Goal: Task Accomplishment & Management: Manage account settings

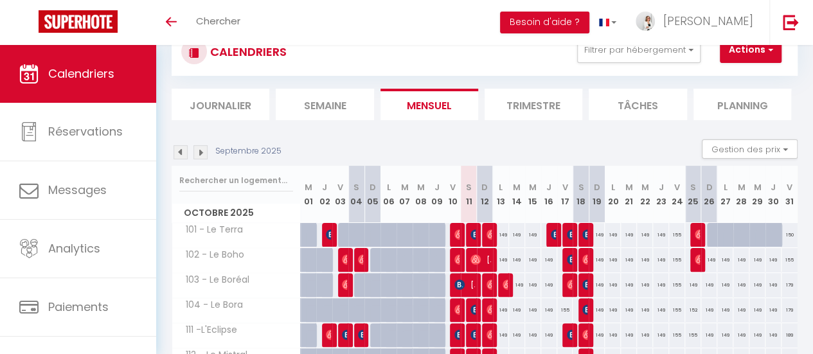
scroll to position [64, 0]
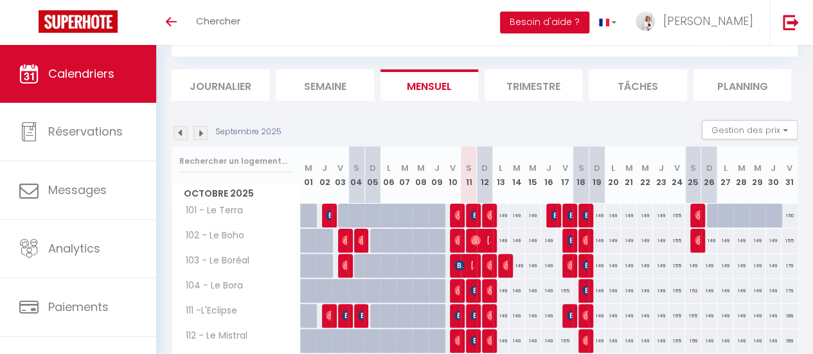
click at [227, 80] on li "Journalier" at bounding box center [221, 84] width 98 height 31
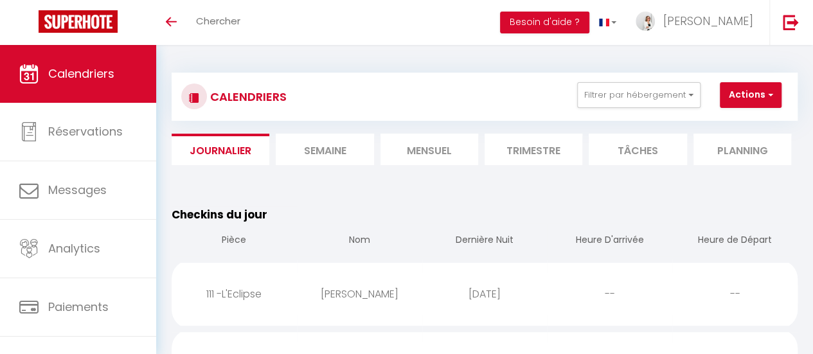
click at [340, 143] on li "Semaine" at bounding box center [325, 149] width 98 height 31
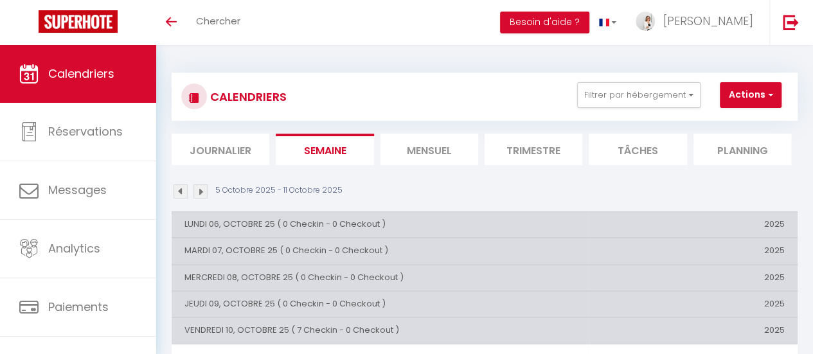
click at [404, 143] on li "Mensuel" at bounding box center [430, 149] width 98 height 31
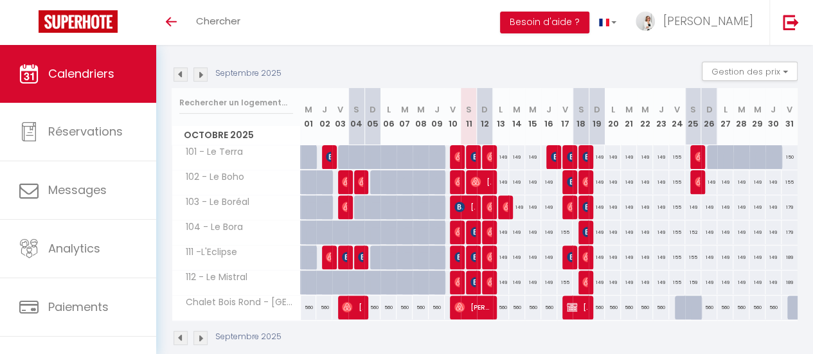
scroll to position [129, 0]
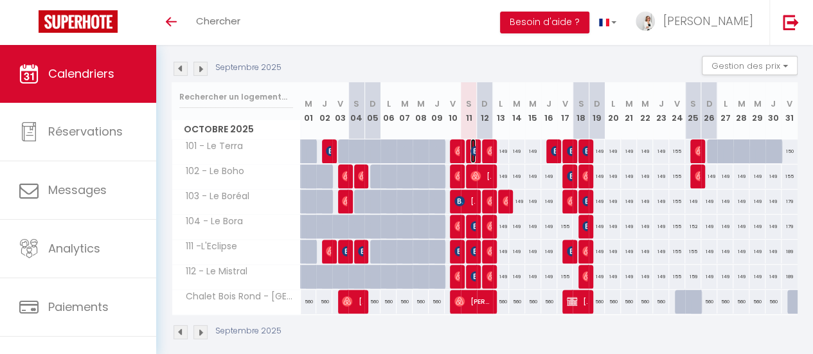
click at [470, 146] on img at bounding box center [475, 151] width 10 height 10
select select "OK"
select select "KO"
select select "0"
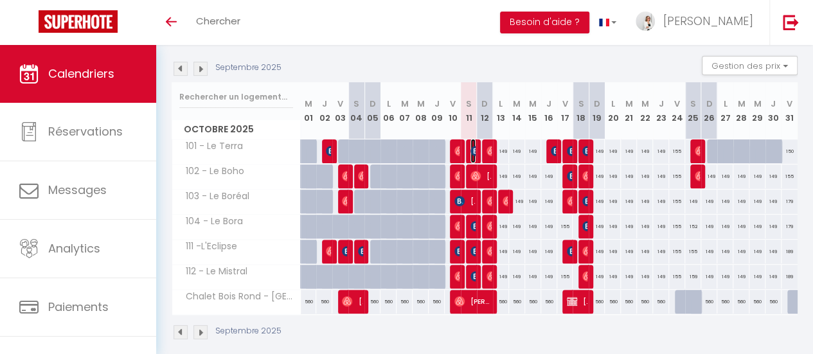
select select "1"
select select
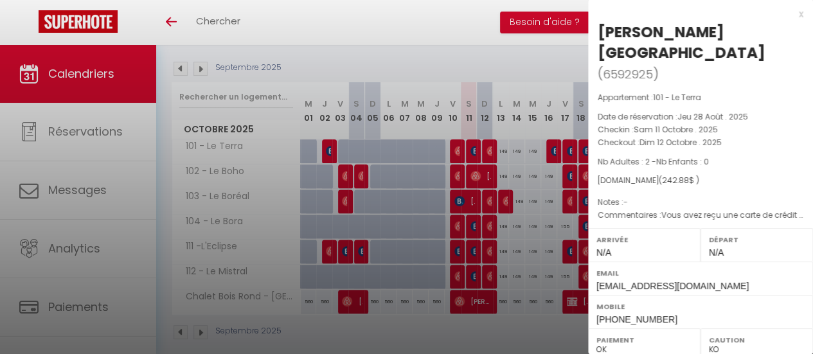
click at [487, 148] on div at bounding box center [406, 177] width 813 height 354
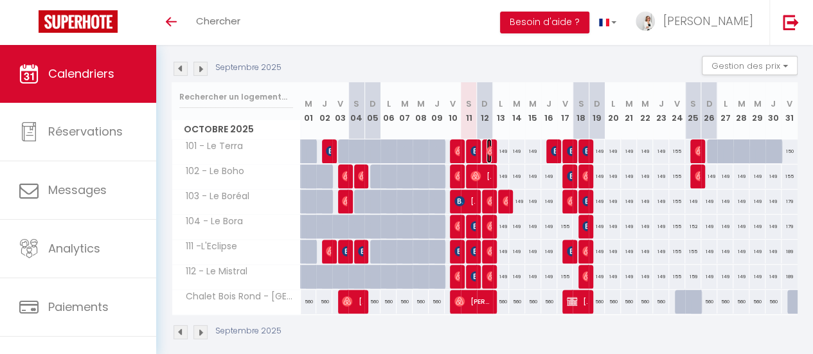
click at [487, 148] on img at bounding box center [492, 151] width 10 height 10
select select "OK"
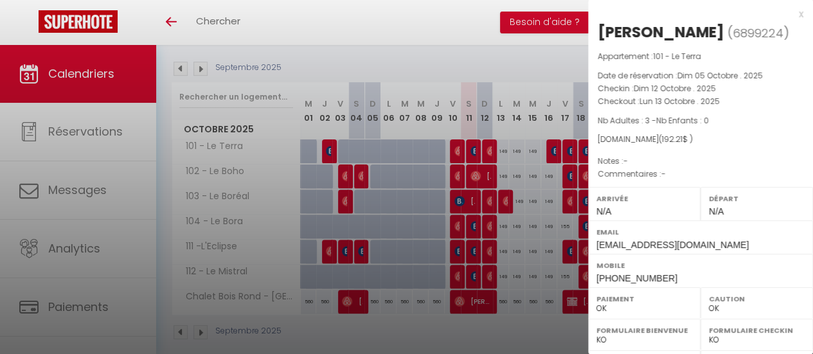
click at [793, 15] on div "x" at bounding box center [695, 13] width 215 height 15
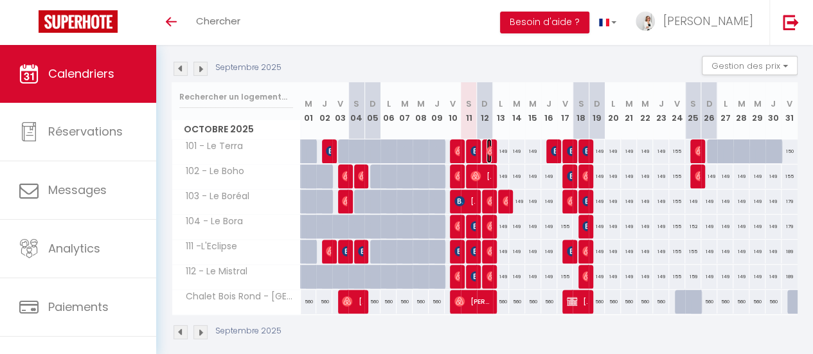
click at [487, 148] on img at bounding box center [492, 151] width 10 height 10
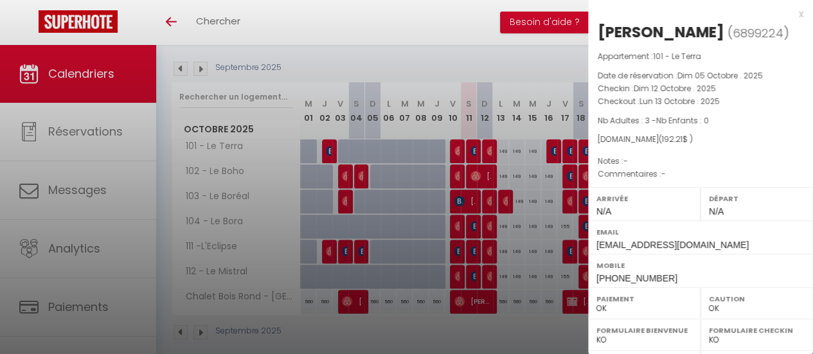
click at [790, 15] on div "x" at bounding box center [695, 13] width 215 height 15
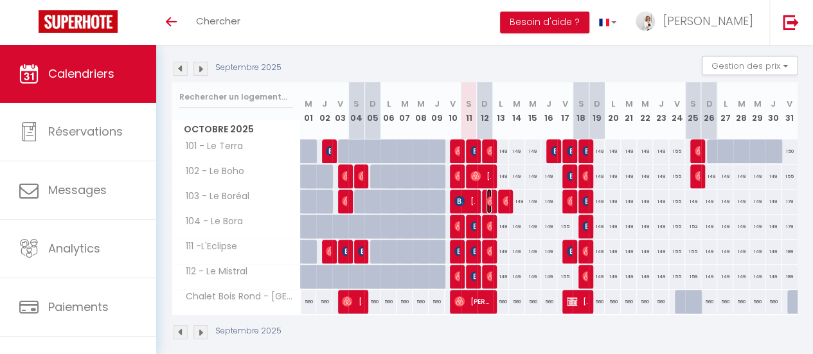
click at [487, 199] on img at bounding box center [492, 201] width 10 height 10
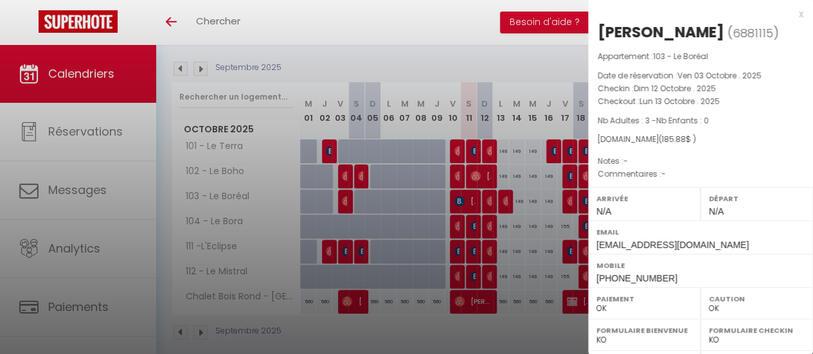
click at [789, 12] on div "x" at bounding box center [695, 13] width 215 height 15
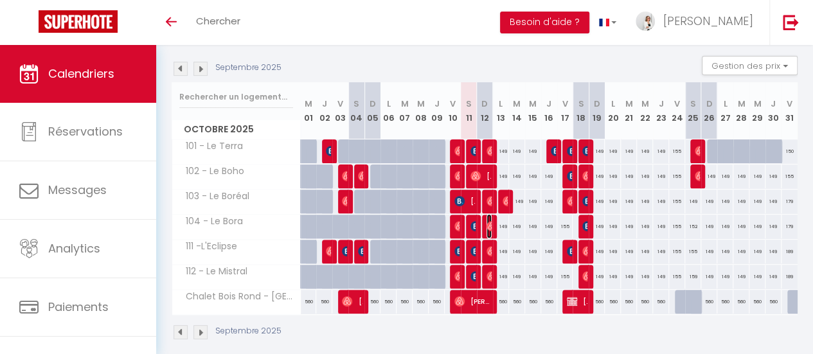
click at [487, 223] on img at bounding box center [492, 226] width 10 height 10
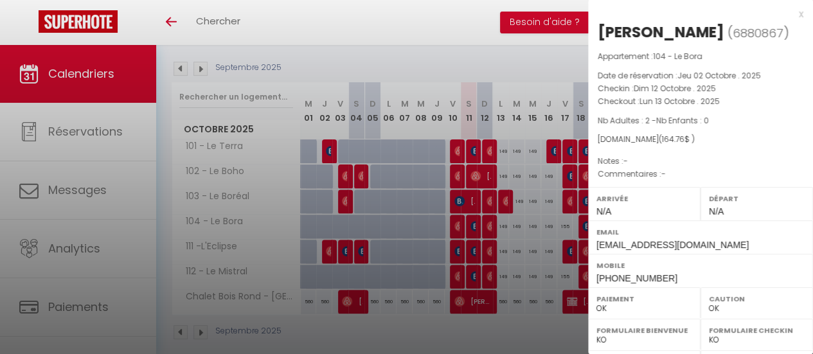
click at [790, 15] on div "x" at bounding box center [695, 13] width 215 height 15
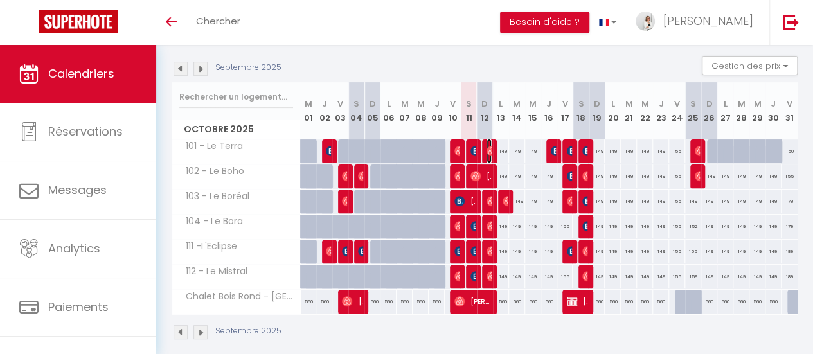
click at [487, 150] on img at bounding box center [492, 151] width 10 height 10
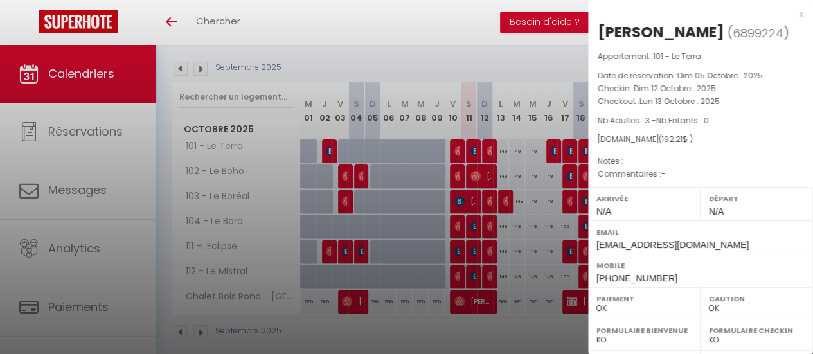
drag, startPoint x: 789, startPoint y: 13, endPoint x: 777, endPoint y: 30, distance: 20.2
click at [789, 13] on div "x" at bounding box center [695, 13] width 215 height 15
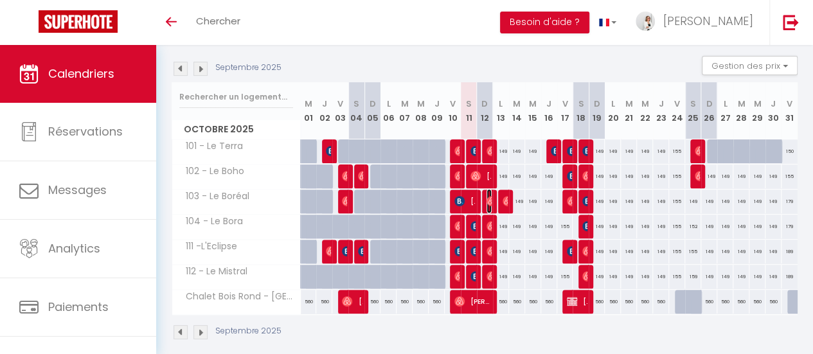
click at [487, 196] on img at bounding box center [492, 201] width 10 height 10
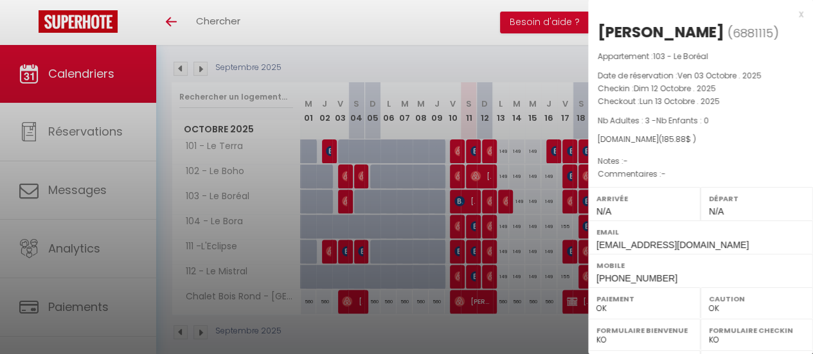
click at [483, 222] on div at bounding box center [406, 177] width 813 height 354
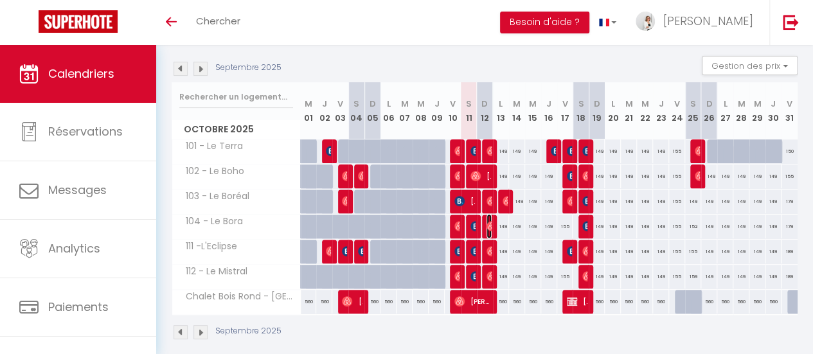
click at [487, 222] on img at bounding box center [492, 226] width 10 height 10
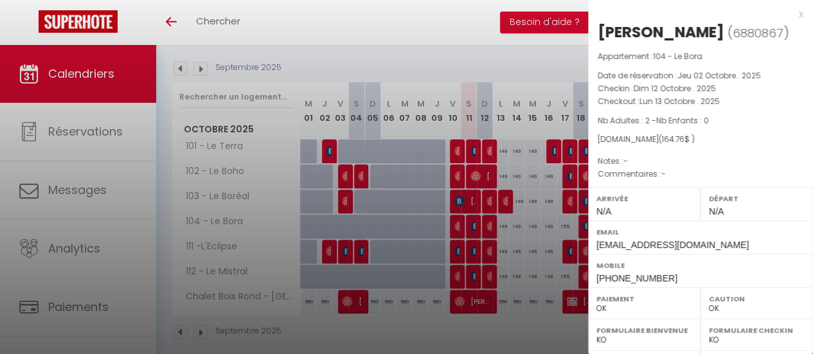
click at [487, 249] on div at bounding box center [406, 177] width 813 height 354
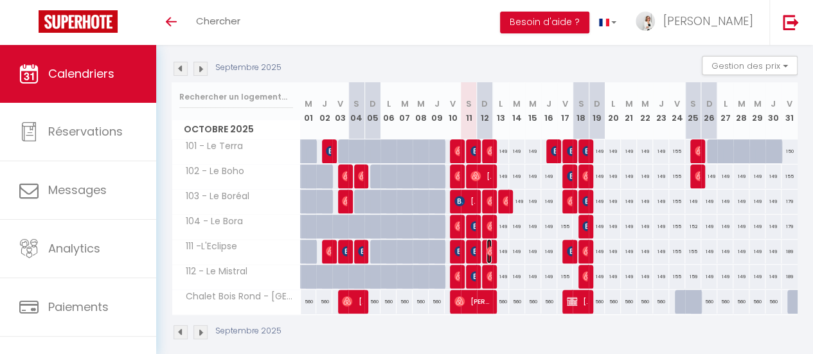
click at [487, 249] on img at bounding box center [492, 251] width 10 height 10
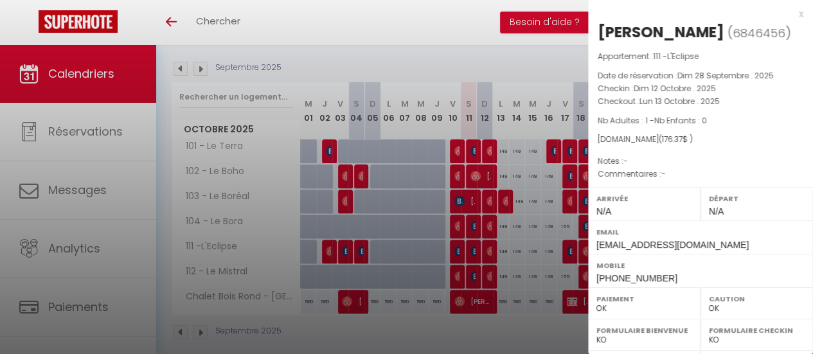
click at [490, 268] on div at bounding box center [406, 177] width 813 height 354
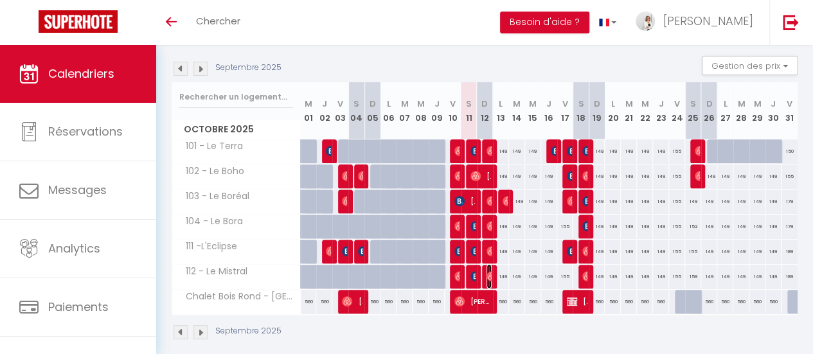
click at [487, 271] on img at bounding box center [492, 276] width 10 height 10
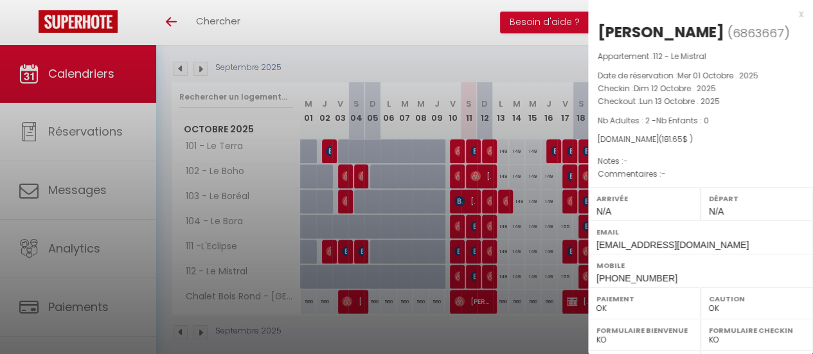
click at [504, 199] on div at bounding box center [406, 177] width 813 height 354
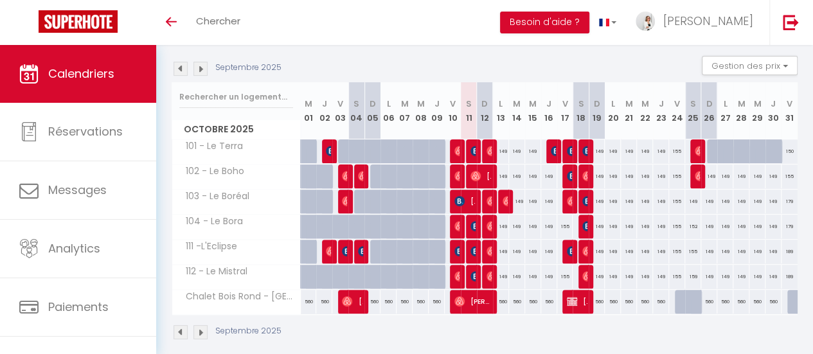
click at [509, 199] on div "149" at bounding box center [517, 202] width 16 height 24
type input "149"
type input "[DATE] Octobre 2025"
type input "Mer 15 Octobre 2025"
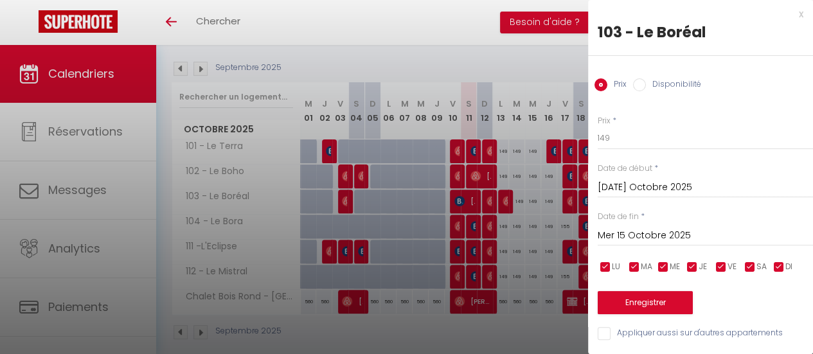
click at [793, 14] on div "x" at bounding box center [695, 13] width 215 height 15
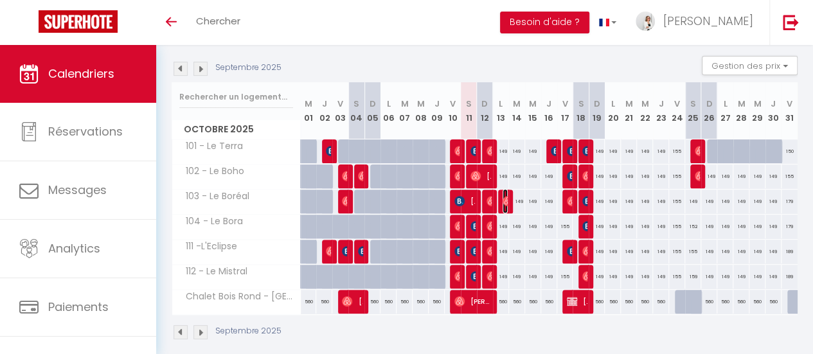
click at [503, 196] on img at bounding box center [508, 201] width 10 height 10
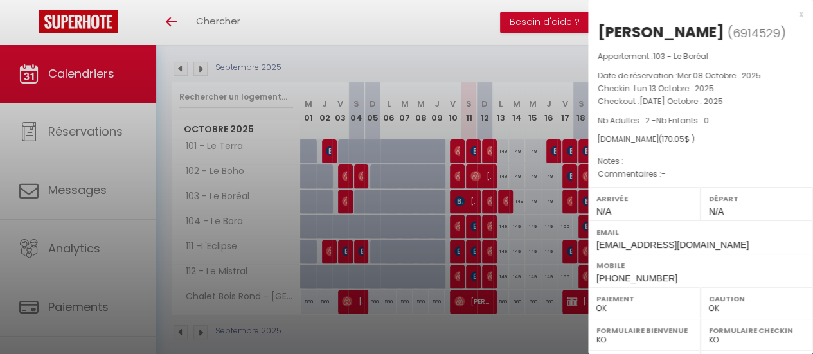
click at [791, 16] on div "x" at bounding box center [695, 13] width 215 height 15
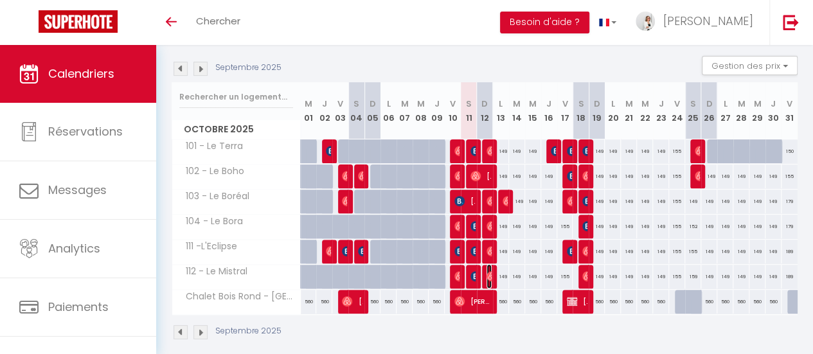
click at [487, 269] on span "[PERSON_NAME]" at bounding box center [489, 276] width 5 height 24
